Goal: Contribute content: Add original content to the website for others to see

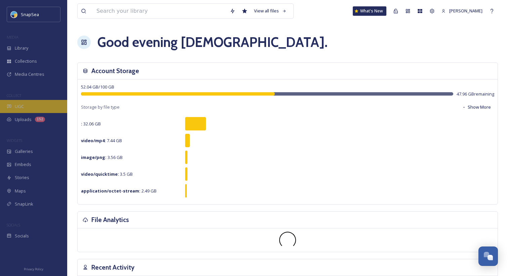
click at [43, 109] on div "UGC" at bounding box center [33, 106] width 67 height 13
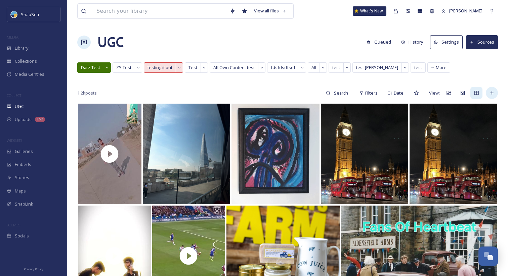
click at [489, 97] on div at bounding box center [492, 93] width 12 height 12
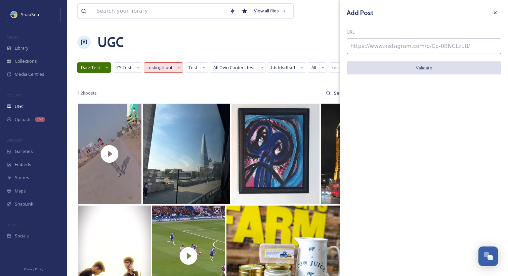
click at [410, 44] on input at bounding box center [424, 46] width 155 height 15
paste input "[URL][DOMAIN_NAME]"
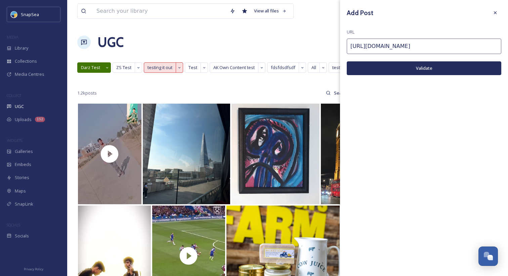
type input "[URL][DOMAIN_NAME]"
click at [409, 64] on button "Validate" at bounding box center [424, 68] width 155 height 14
click at [413, 70] on button "Add Post" at bounding box center [424, 68] width 155 height 14
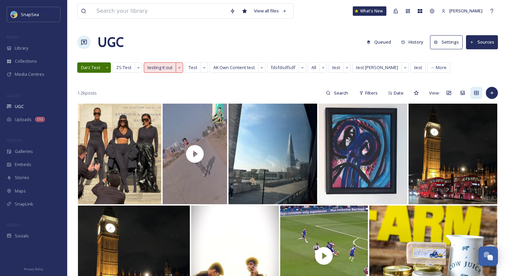
click at [243, 36] on div "UGC Queued History Settings Sources" at bounding box center [287, 42] width 421 height 20
